Goal: Contribute content: Contribute content

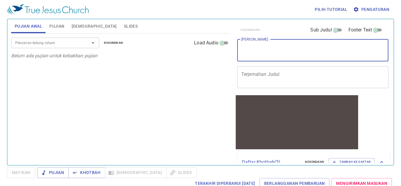
click at [270, 48] on textarea "[PERSON_NAME]" at bounding box center [312, 50] width 143 height 11
paste textarea "https://docs.google.com/presentation/d/1-I21syP7Nye4b43tCBmgEvOrPjYCU_nv/edit?s…"
type textarea "https://docs.google.com/presentation/d/1-I21syP7Nye4b43tCBmgEvOrPjYCU_nv/edit?s…"
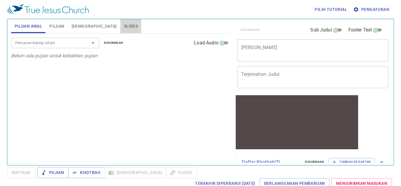
click at [124, 27] on span "Slides" at bounding box center [131, 26] width 14 height 7
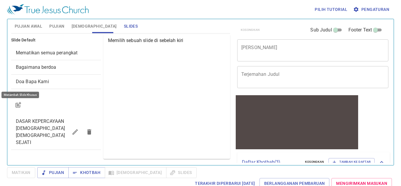
click at [20, 102] on icon "button" at bounding box center [18, 104] width 7 height 7
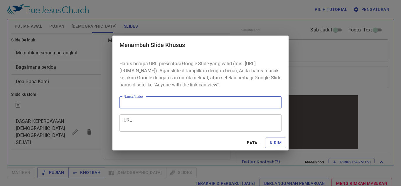
click at [179, 119] on div "URL" at bounding box center [200, 122] width 162 height 17
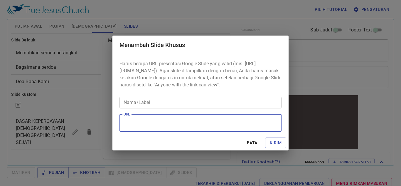
paste textarea "https://docs.google.com/presentation/d/1-I21syP7Nye4b43tCBmgEvOrPjYCU_nv/edit?s…"
type textarea "https://docs.google.com/presentation/d/1-I21syP7Nye4b43tCBmgEvOrPjYCU_nv/edit?s…"
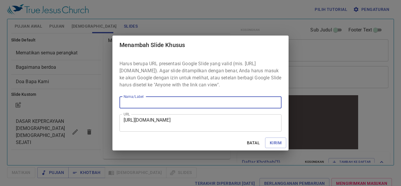
click at [190, 108] on input "Nama/Label" at bounding box center [200, 103] width 162 height 12
type input "kotbhah"
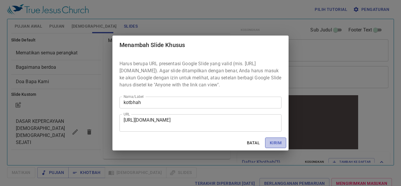
click at [270, 145] on span "Kirim" at bounding box center [276, 142] width 12 height 7
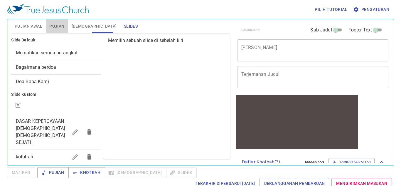
click at [60, 28] on span "Pujian" at bounding box center [56, 26] width 15 height 7
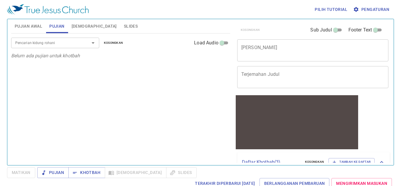
click at [65, 47] on div "Pencarian kidung rohani" at bounding box center [55, 43] width 88 height 10
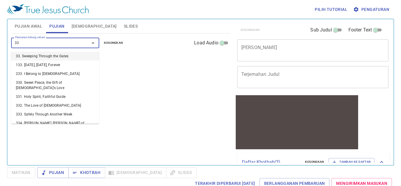
type input "333"
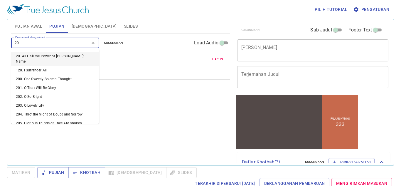
type input "201"
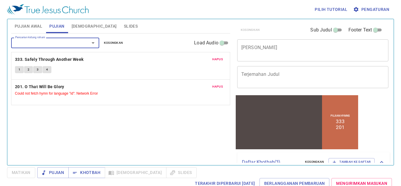
click at [120, 21] on button "Slides" at bounding box center [130, 26] width 21 height 14
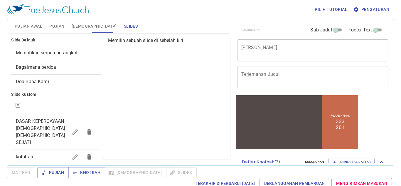
click at [24, 150] on div "kotbhah" at bounding box center [56, 157] width 90 height 14
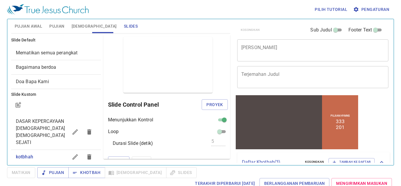
click at [55, 23] on span "Pujian" at bounding box center [56, 26] width 15 height 7
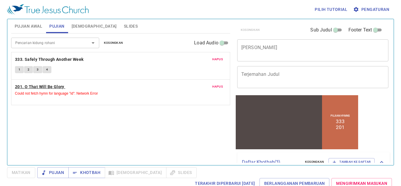
click at [50, 86] on b "201. O That Will Be Glory" at bounding box center [39, 86] width 49 height 7
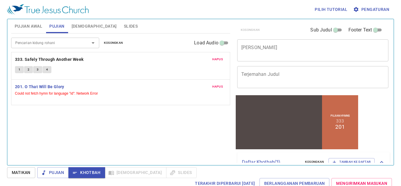
click at [218, 86] on span "Hapus" at bounding box center [217, 86] width 11 height 5
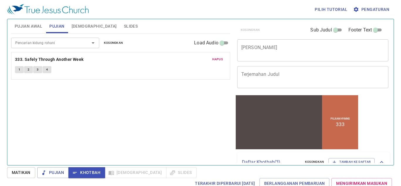
click at [85, 45] on div at bounding box center [88, 43] width 15 height 8
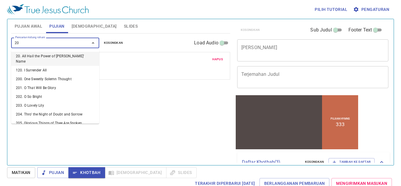
type input "201"
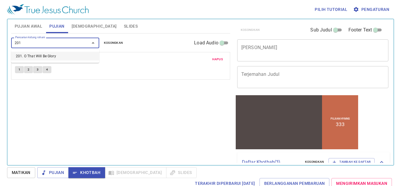
click at [76, 52] on li "201. O That Will Be Glory" at bounding box center [55, 56] width 88 height 9
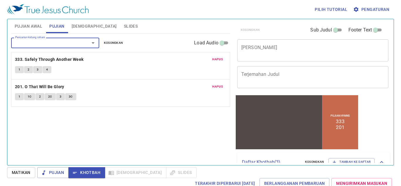
click at [290, 45] on textarea "[PERSON_NAME]" at bounding box center [312, 50] width 143 height 11
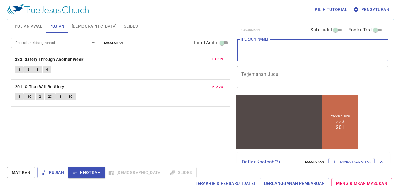
paste textarea ""Perjalanan Menuju Kekekalan“ (1 Kor 2:9)"
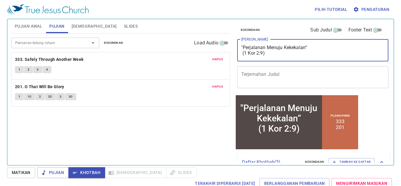
type textarea ""Perjalanan Menuju Kekekalan“ (1 Kor 2:9)"
click at [215, 131] on div "Pencarian kidung rohani Pencarian kidung rohani Kosongkan Load Audio Hapus 333.…" at bounding box center [120, 96] width 219 height 127
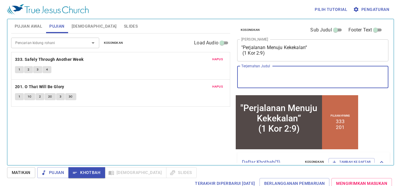
click at [256, 73] on textarea "Terjemahan Judul" at bounding box center [312, 76] width 143 height 11
paste textarea "“通往永恆的旅程” （哥林多前書 2:9）"
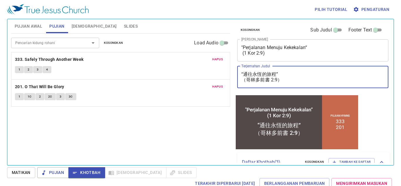
type textarea "“通往永恆的旅程” （哥林多前書 2:9）"
click at [22, 171] on span "Matikan" at bounding box center [21, 172] width 19 height 7
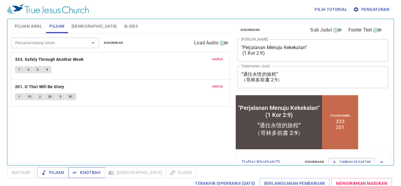
drag, startPoint x: 81, startPoint y: 168, endPoint x: 85, endPoint y: 166, distance: 4.2
click at [82, 168] on button "Khotbah" at bounding box center [86, 172] width 37 height 11
click at [78, 25] on span "[DEMOGRAPHIC_DATA]" at bounding box center [94, 26] width 45 height 7
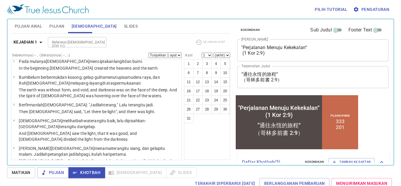
scroll to position [9, 0]
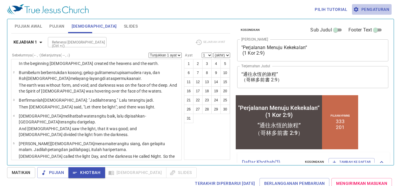
click at [376, 8] on span "Pengaturan" at bounding box center [371, 9] width 35 height 7
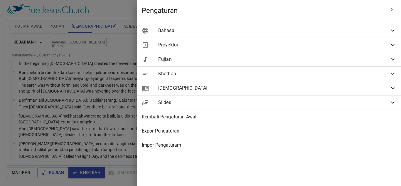
click at [293, 23] on div "Bahasa" at bounding box center [269, 30] width 264 height 14
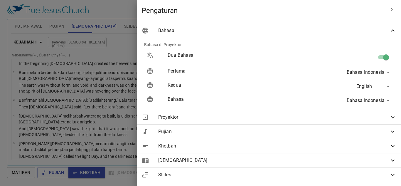
click at [367, 85] on body "Pilih tutorial Pengaturan Pujian Awal Pujian Alkitab Slides Pencarian kidung ro…" at bounding box center [200, 93] width 401 height 186
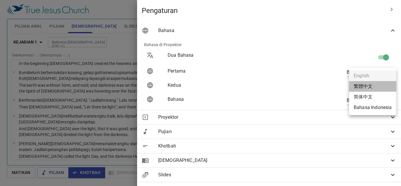
click at [371, 86] on li "繁體中文" at bounding box center [372, 86] width 47 height 11
type input "zh"
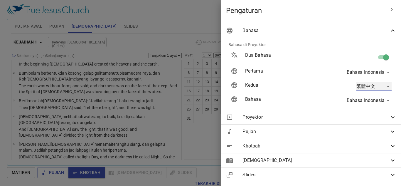
scroll to position [0, 0]
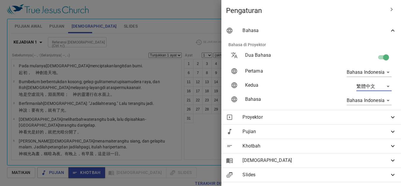
click at [165, 80] on div at bounding box center [200, 93] width 401 height 186
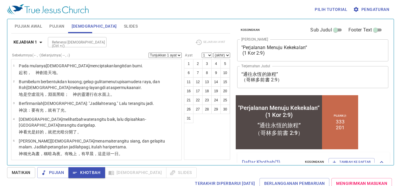
click at [380, 9] on span "Pengaturan" at bounding box center [371, 9] width 35 height 7
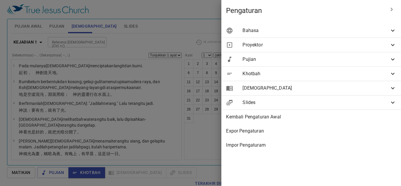
click at [314, 31] on span "Bahasa" at bounding box center [316, 30] width 147 height 7
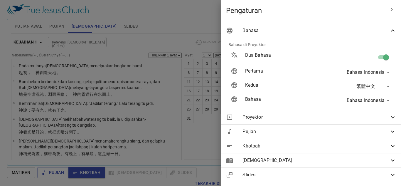
click at [380, 82] on body "Pilih tutorial Pengaturan Pujian Awal Pujian Alkitab Slides Pencarian kidung ro…" at bounding box center [200, 93] width 401 height 186
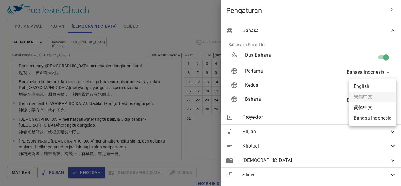
click at [368, 87] on li "English" at bounding box center [372, 86] width 47 height 11
type input "en"
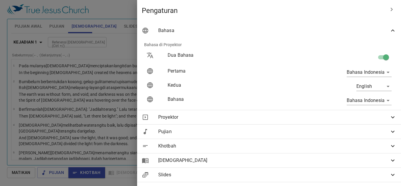
click at [219, 78] on div at bounding box center [200, 93] width 401 height 186
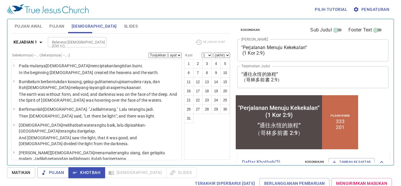
click at [242, 75] on textarea "“通往永恆的旅程” （哥林多前書 2:9）" at bounding box center [312, 76] width 143 height 11
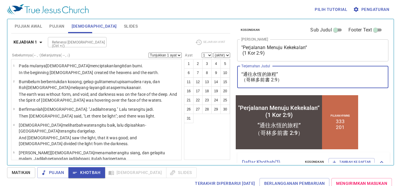
drag, startPoint x: 242, startPoint y: 75, endPoint x: 284, endPoint y: 83, distance: 42.6
click at [284, 83] on div "“通往永恆的旅程” （哥林多前書 2:9） x Terjemahan Judul" at bounding box center [313, 77] width 152 height 22
type textarea "“"
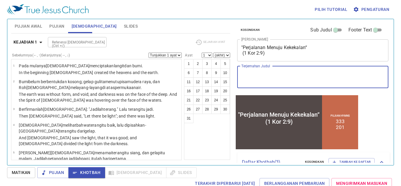
click at [241, 45] on textarea ""Perjalanan Menuju Kekekalan“ (1 Kor 2:9)" at bounding box center [312, 50] width 143 height 11
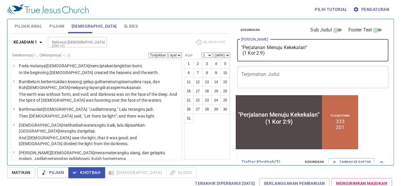
drag, startPoint x: 241, startPoint y: 45, endPoint x: 265, endPoint y: 53, distance: 25.3
click at [265, 53] on textarea ""Perjalanan Menuju Kekekalan“ (1 Kor 2:9)" at bounding box center [312, 50] width 143 height 11
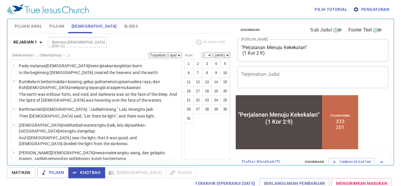
click at [256, 71] on div "x Terjemahan Judul" at bounding box center [313, 77] width 152 height 22
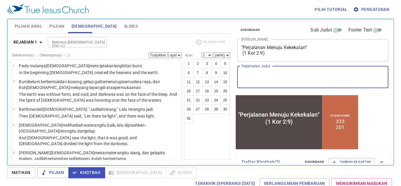
paste textarea ""The Journey to Eternity" ([DEMOGRAPHIC_DATA] 2:9)"
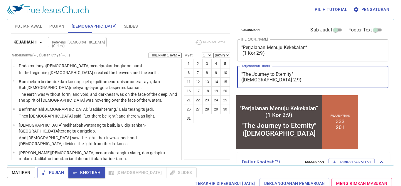
type textarea ""The Journey to Eternity" ([DEMOGRAPHIC_DATA] 2:9)"
click at [226, 143] on div "1 2 3 4 5 6 7 8 9 10 11 12 13 14 15 16 17 18 19 20 21 22 23 24 25 26 27 28 29 3…" at bounding box center [207, 109] width 46 height 101
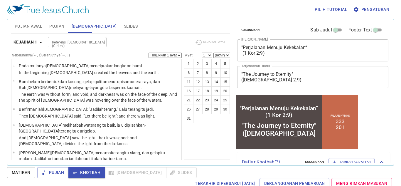
click at [284, 83] on div ""The Journey to Eternity" (1 Corinthians 2:9) x Terjemahan Judul" at bounding box center [313, 77] width 152 height 22
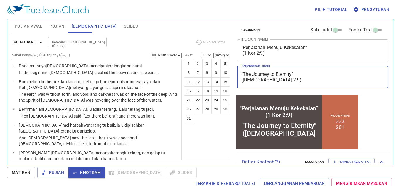
click at [285, 58] on div ""Perjalanan Menuju Kekekalan“ (1 Kor 2:9) x Judul Khotbah" at bounding box center [313, 50] width 152 height 22
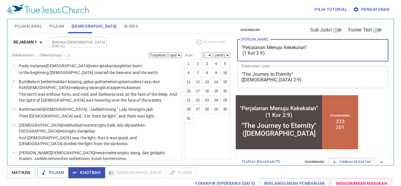
click at [285, 59] on div ""Perjalanan Menuju Kekekalan“ (1 Kor 2:9) x Judul Khotbah" at bounding box center [313, 50] width 152 height 22
click at [285, 55] on textarea ""Perjalanan Menuju Kekekalan“ (1 Kor 2:9)" at bounding box center [312, 50] width 143 height 11
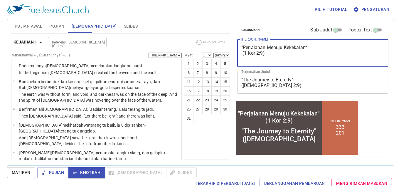
type textarea ""Perjalanan Menuju Kekekalan“ (1 Kor 2:9)"
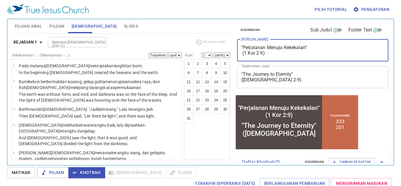
click at [268, 42] on div ""Perjalanan Menuju Kekekalan“ (1 Kor 2:9) x Judul Khotbah" at bounding box center [313, 50] width 152 height 22
click at [240, 46] on div ""Perjalanan Menuju Kekekalan“ (1 Kor 2:9) x Judul Khotbah" at bounding box center [313, 50] width 152 height 22
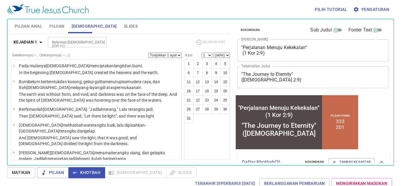
click at [241, 46] on div ""Perjalanan Menuju Kekekalan“ (1 Kor 2:9) x Judul Khotbah" at bounding box center [313, 50] width 152 height 22
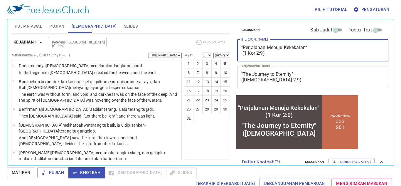
click at [243, 48] on textarea ""Perjalanan Menuju Kekekalan“ (1 Kor 2:9)" at bounding box center [312, 50] width 143 height 11
click at [241, 48] on div ""Perjalanan Menuju Kekekalan“ (1 Kor 2:9) x Judul Khotbah" at bounding box center [313, 50] width 152 height 22
click at [242, 48] on textarea ""Perjalanan Menuju Kekekalan“ (1 Kor 2:9)" at bounding box center [312, 50] width 143 height 11
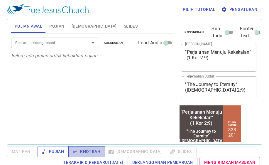
click at [78, 149] on icon "button" at bounding box center [75, 152] width 6 height 6
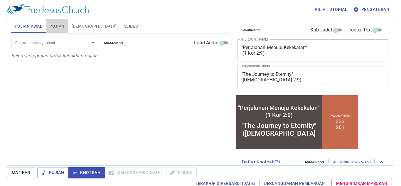
click at [63, 23] on span "Pujian" at bounding box center [56, 26] width 15 height 7
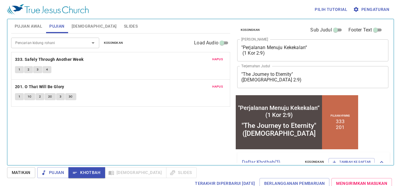
click at [31, 25] on span "Pujian Awal" at bounding box center [29, 26] width 28 height 7
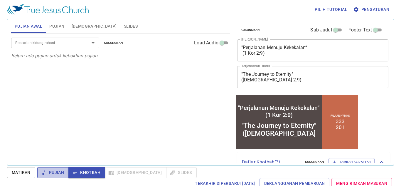
click at [63, 165] on span "Pujian" at bounding box center [53, 172] width 22 height 7
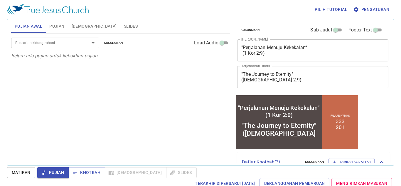
click at [60, 39] on div "Pencarian kidung rohani" at bounding box center [55, 43] width 88 height 10
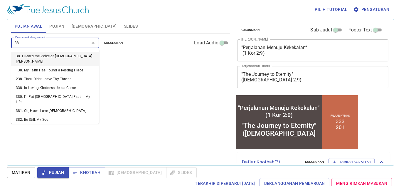
type input "383"
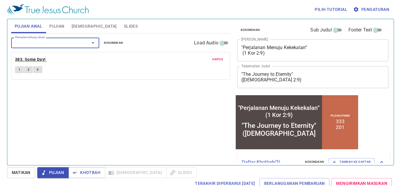
click at [30, 58] on b "383. Some Day!" at bounding box center [30, 59] width 31 height 7
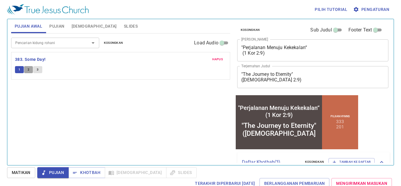
click at [31, 70] on button "2" at bounding box center [28, 69] width 9 height 7
click at [40, 70] on button "3" at bounding box center [37, 69] width 9 height 7
click at [29, 58] on b "383. Some Day!" at bounding box center [30, 59] width 31 height 7
click at [80, 42] on input "Pencarian kidung rohani" at bounding box center [46, 42] width 67 height 7
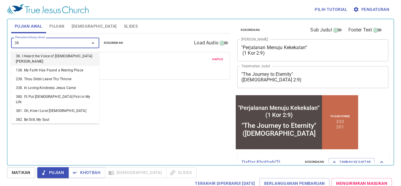
type input "384"
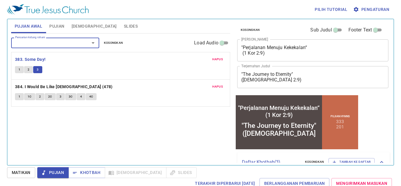
click at [223, 85] on span "Hapus" at bounding box center [217, 86] width 11 height 5
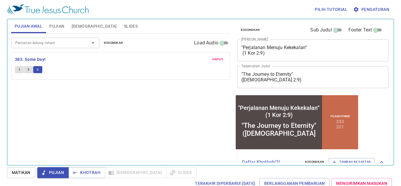
click at [72, 42] on input "Pencarian kidung rohani" at bounding box center [46, 42] width 67 height 7
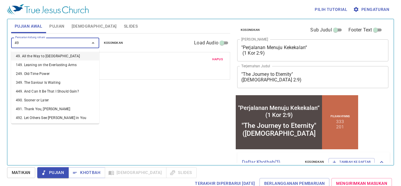
type input "490"
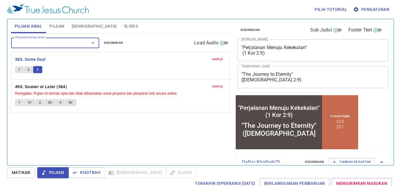
click at [20, 102] on span "1" at bounding box center [19, 102] width 2 height 5
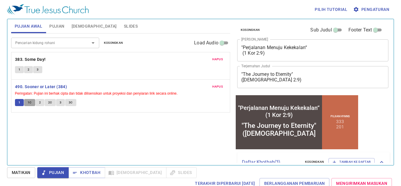
click at [31, 101] on span "1C" at bounding box center [30, 102] width 4 height 5
click at [58, 100] on button "3" at bounding box center [60, 102] width 9 height 7
click at [72, 100] on span "3C" at bounding box center [71, 102] width 4 height 5
click at [124, 25] on span "Slides" at bounding box center [131, 26] width 14 height 7
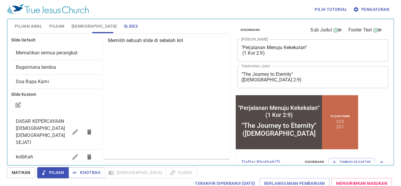
click at [50, 123] on span "DASAR KEPERCAYAAN [DEMOGRAPHIC_DATA] [DEMOGRAPHIC_DATA] SEJATI" at bounding box center [40, 131] width 49 height 27
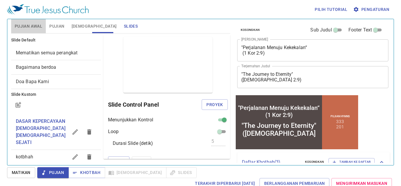
click at [33, 26] on span "Pujian Awal" at bounding box center [29, 26] width 28 height 7
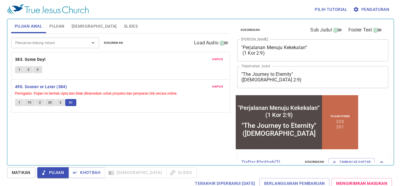
click at [42, 84] on b "490. Sooner or Later (384)" at bounding box center [41, 86] width 52 height 7
click at [124, 24] on span "Slides" at bounding box center [131, 26] width 14 height 7
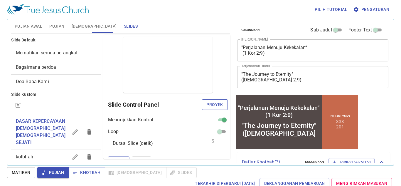
click at [222, 104] on span "Proyek" at bounding box center [214, 104] width 16 height 7
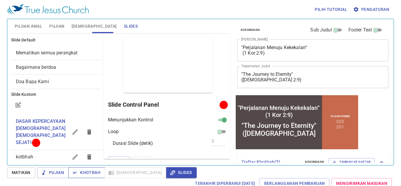
click at [92, 165] on span "Khotbah" at bounding box center [86, 172] width 27 height 7
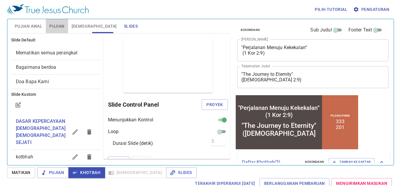
click at [63, 28] on span "Pujian" at bounding box center [56, 26] width 15 height 7
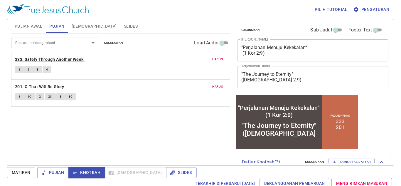
click at [47, 56] on b "333. Safely Through Another Week" at bounding box center [49, 59] width 69 height 7
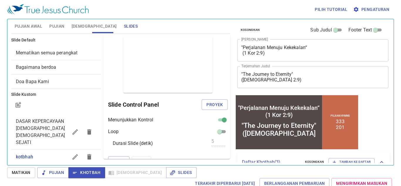
scroll to position [7, 0]
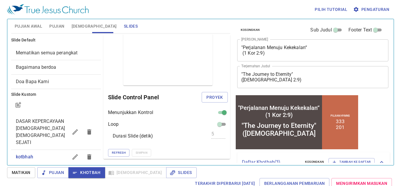
click at [210, 96] on span "Proyek" at bounding box center [214, 97] width 16 height 7
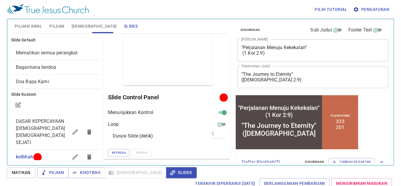
click at [72, 25] on span "[DEMOGRAPHIC_DATA]" at bounding box center [94, 26] width 45 height 7
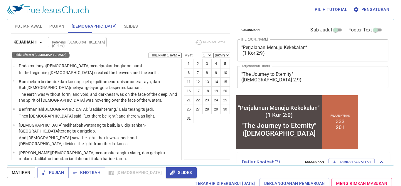
click at [40, 40] on icon "button" at bounding box center [40, 42] width 7 height 7
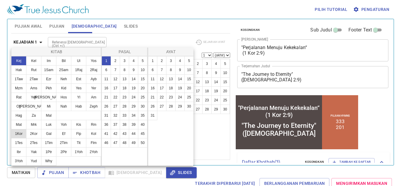
click at [23, 132] on button "1Kor" at bounding box center [18, 133] width 15 height 9
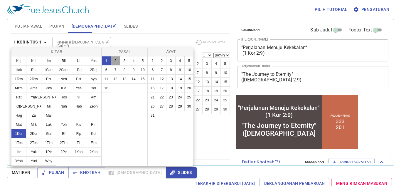
click at [116, 60] on button "2" at bounding box center [115, 60] width 9 height 9
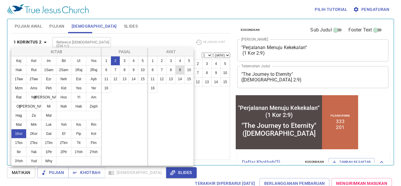
click at [179, 70] on button "9" at bounding box center [179, 69] width 9 height 9
select select "9"
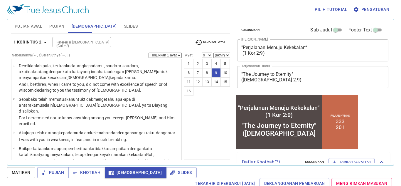
scroll to position [0, 0]
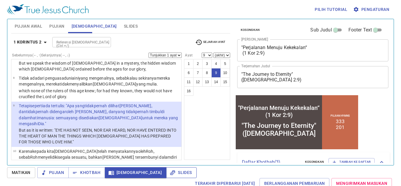
click at [171, 174] on span "Slides" at bounding box center [181, 172] width 21 height 7
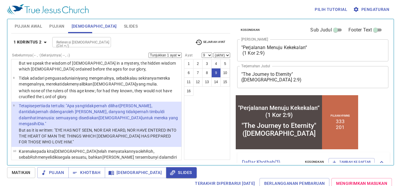
click at [395, 106] on div "Pilih tutorial Pengaturan Pujian Awal Pujian Alkitab Slides Pencarian kidung ro…" at bounding box center [200, 93] width 401 height 186
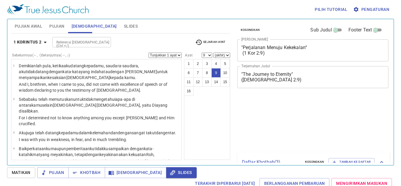
select select "9"
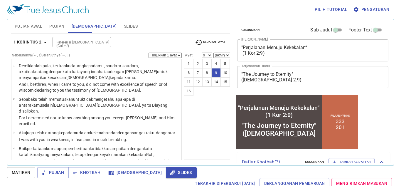
scroll to position [193, 0]
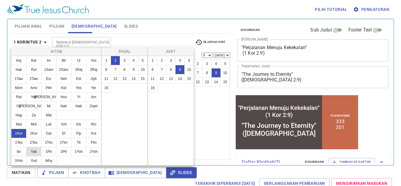
scroll to position [193, 0]
click at [32, 153] on button "Yak" at bounding box center [33, 151] width 15 height 9
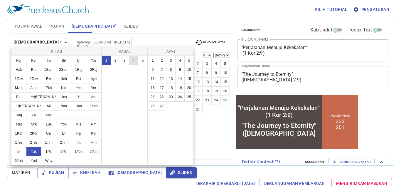
scroll to position [0, 0]
click at [133, 61] on button "4" at bounding box center [133, 60] width 9 height 9
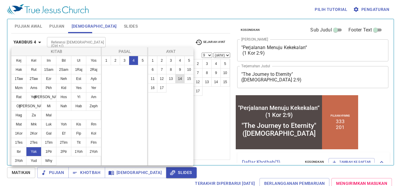
click at [182, 78] on button "14" at bounding box center [179, 78] width 9 height 9
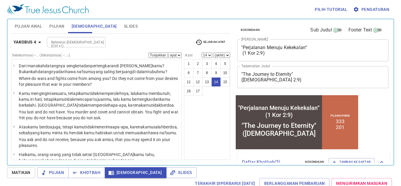
scroll to position [348, 0]
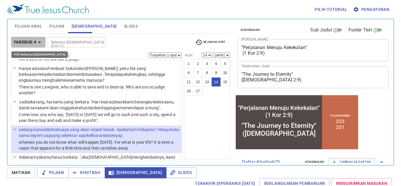
click at [40, 41] on icon "button" at bounding box center [39, 42] width 7 height 7
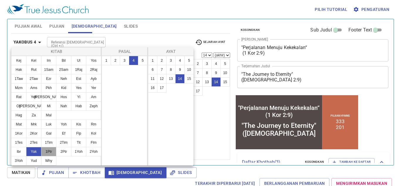
click at [53, 152] on button "1Ptr" at bounding box center [48, 151] width 15 height 9
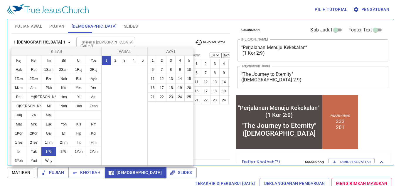
scroll to position [0, 0]
click at [117, 60] on button "2" at bounding box center [115, 60] width 9 height 9
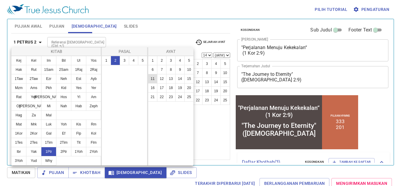
click at [152, 78] on button "11" at bounding box center [152, 78] width 9 height 9
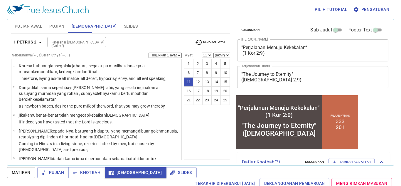
scroll to position [262, 0]
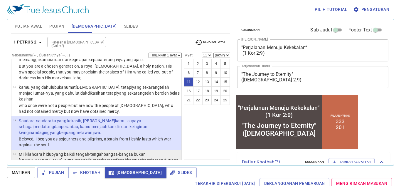
click at [131, 152] on wg1722 "bangsa-bangsa bukan Yahudi , supaya apabila mereka memfitnah kamu sebagai orang…" at bounding box center [99, 163] width 161 height 22
select select "12"
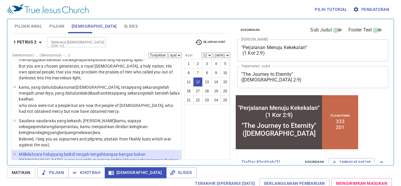
scroll to position [302, 0]
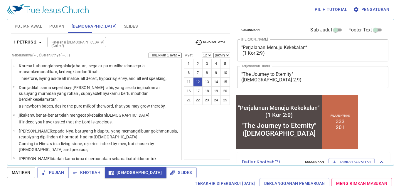
scroll to position [302, 0]
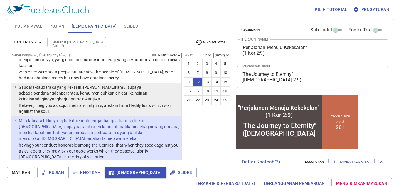
click at [115, 84] on p "Saudara-saudaraku yang kekasih , aku menasihati kamu, supaya sebagai pendatang …" at bounding box center [99, 93] width 161 height 18
select select "11"
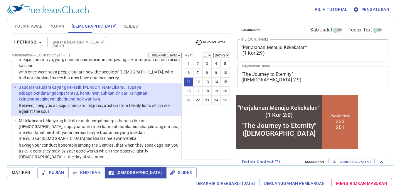
scroll to position [262, 0]
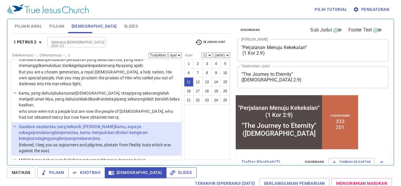
click at [171, 173] on span "Slides" at bounding box center [181, 172] width 21 height 7
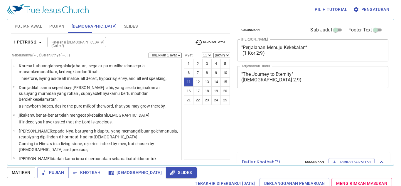
select select "11"
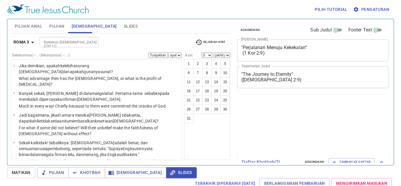
select select "5"
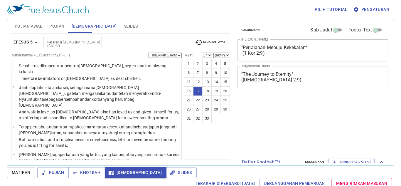
select select "17"
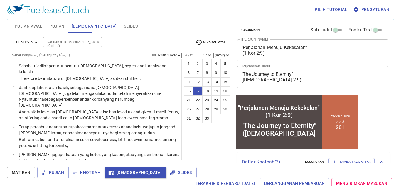
scroll to position [297, 0]
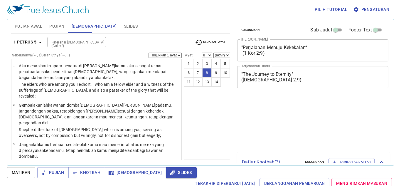
select select "8"
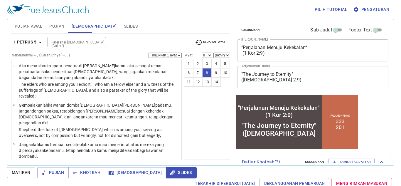
scroll to position [171, 0]
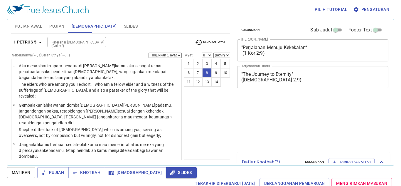
select select "8"
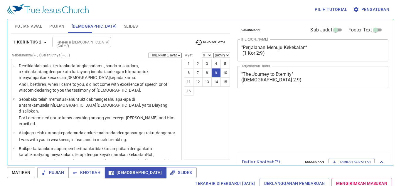
select select "9"
